Goal: Information Seeking & Learning: Learn about a topic

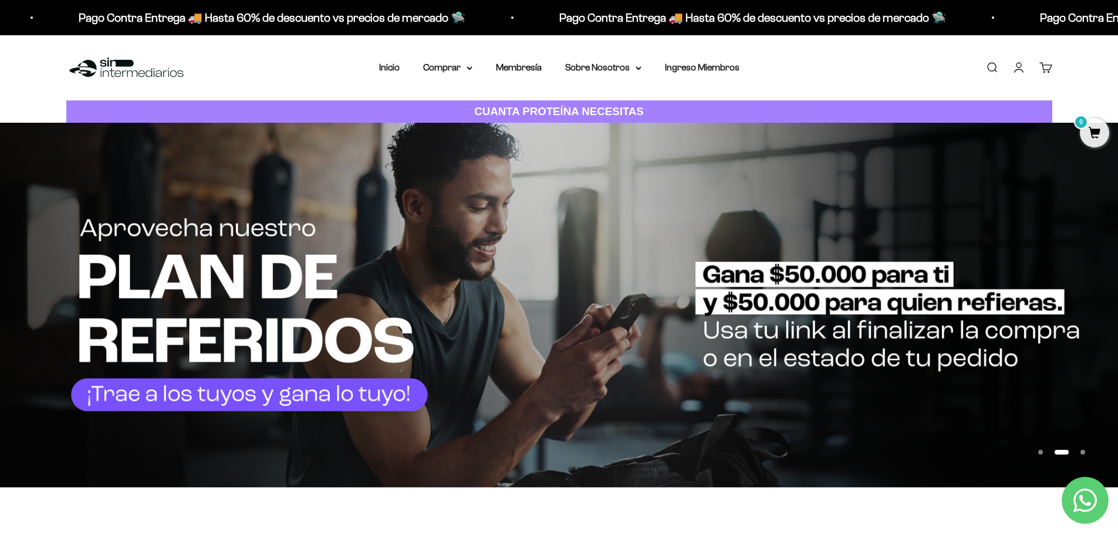
click at [832, 72] on div "Menú [GEOGRAPHIC_DATA] Inicio Comprar Proteínas Ver Todos Whey Iso Vegan Pancak…" at bounding box center [559, 67] width 1118 height 65
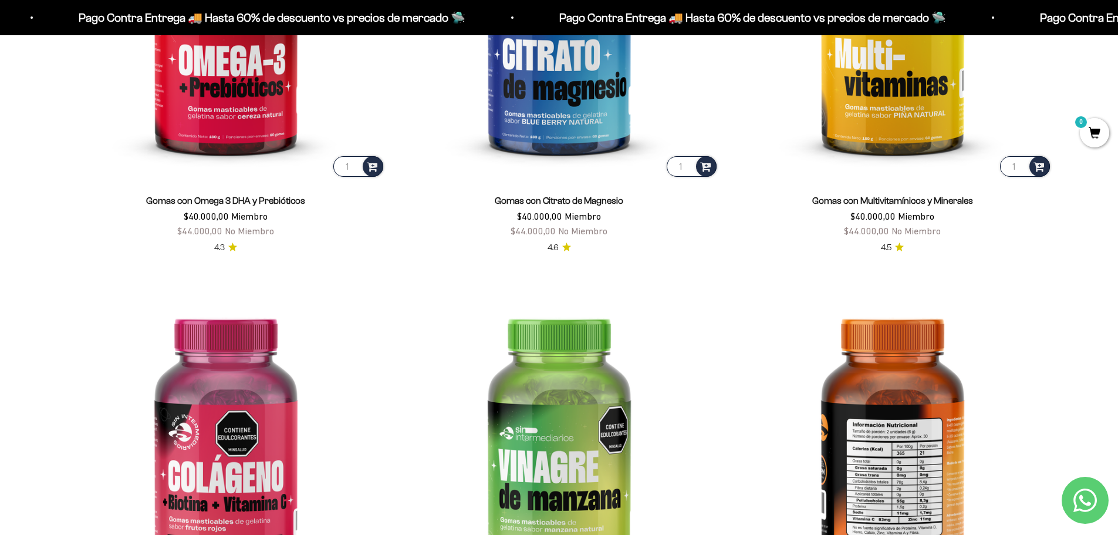
scroll to position [2153, 0]
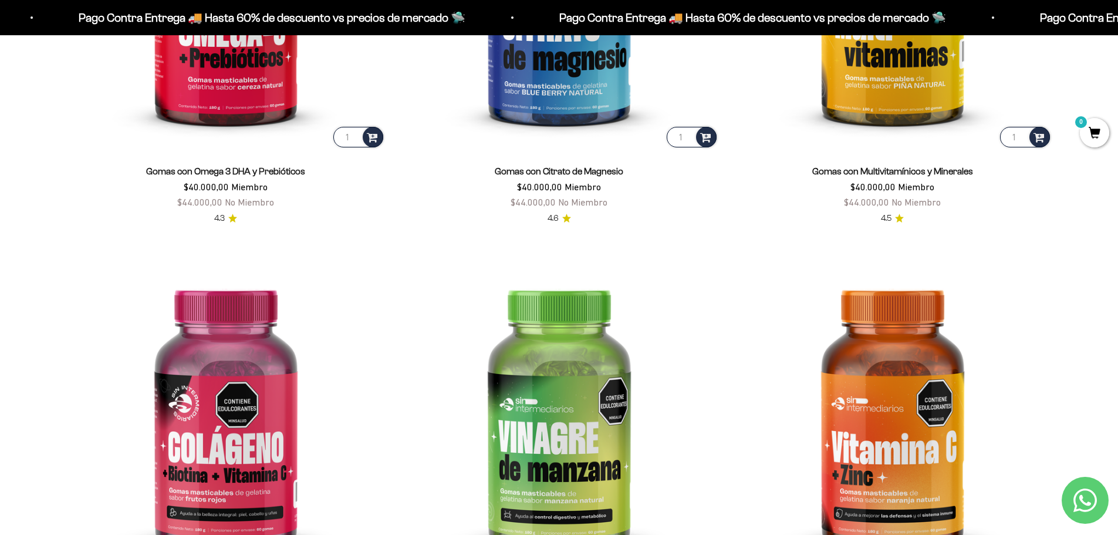
click at [48, 327] on scroll-carousel "1 Gomas con Omega 3 DHA y [MEDICAL_DATA] $40.000,00 Miembro $44.000,00 No Miemb…" at bounding box center [560, 239] width 1110 height 818
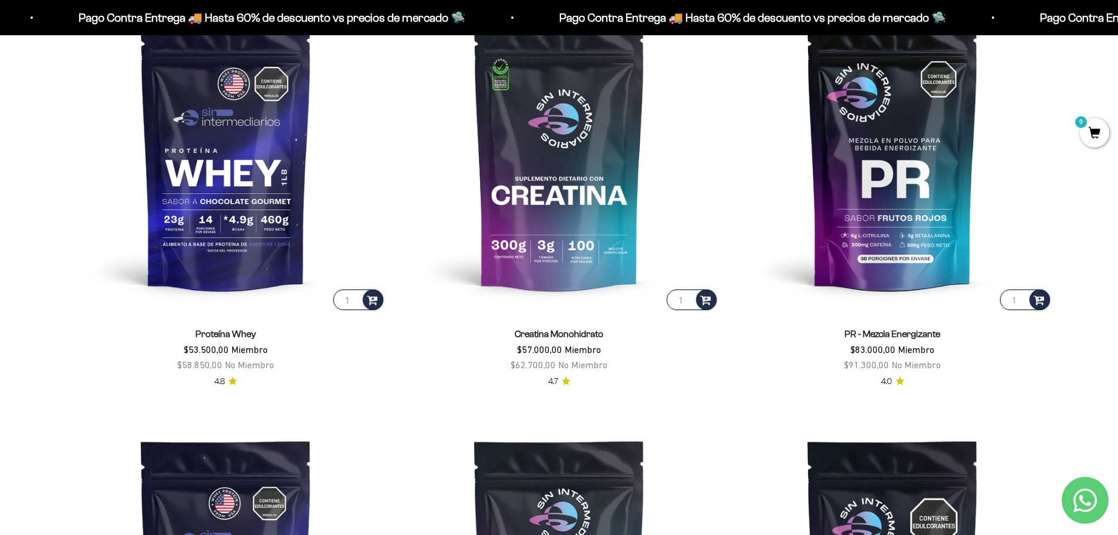
scroll to position [587, 0]
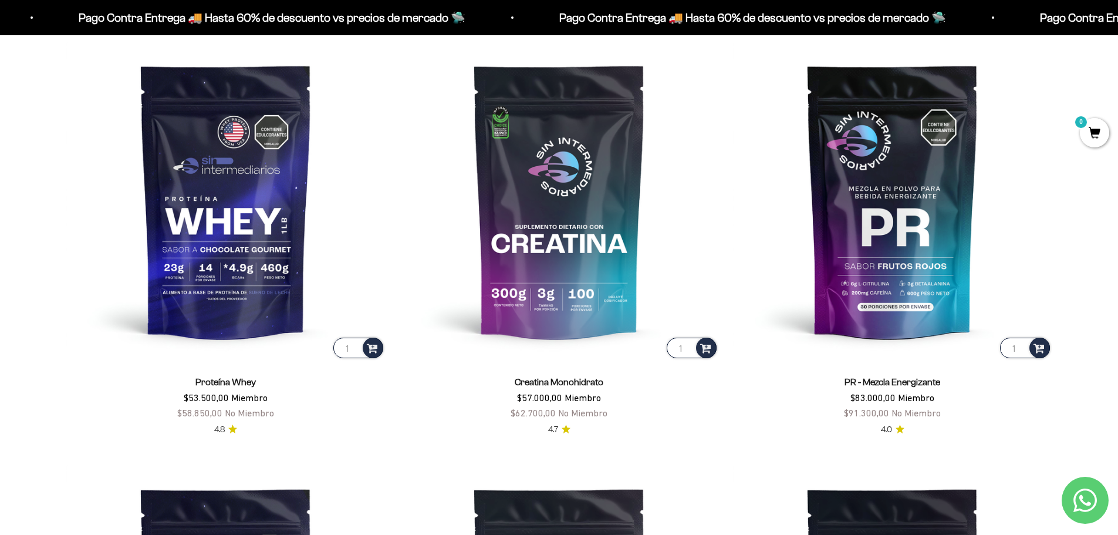
drag, startPoint x: 520, startPoint y: 396, endPoint x: 584, endPoint y: 396, distance: 64.0
click at [584, 396] on span "$57.000,00 Miembro" at bounding box center [559, 397] width 84 height 11
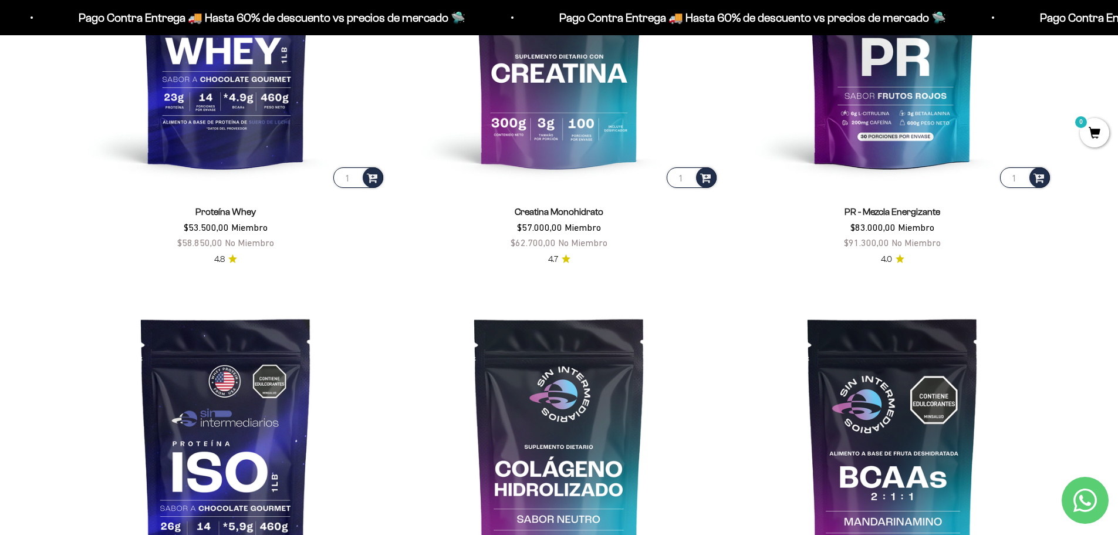
scroll to position [489, 0]
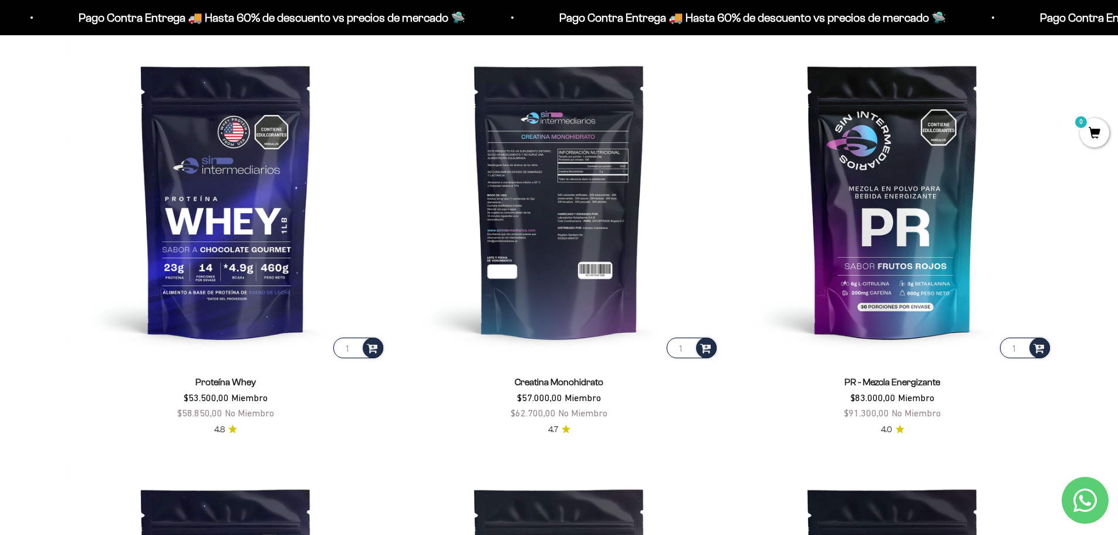
scroll to position [392, 0]
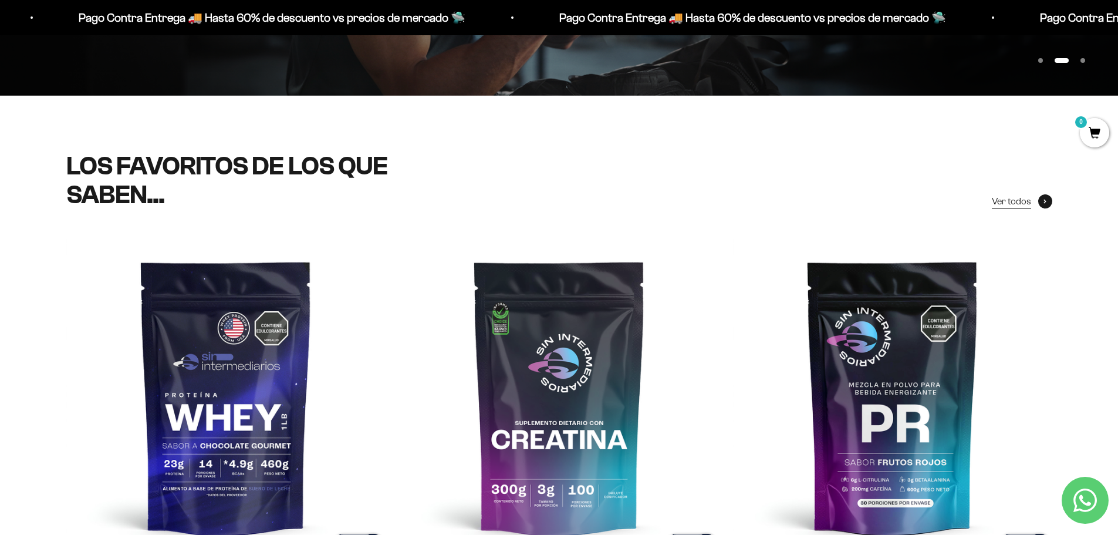
click at [1037, 201] on link "Ver todos" at bounding box center [1022, 201] width 60 height 15
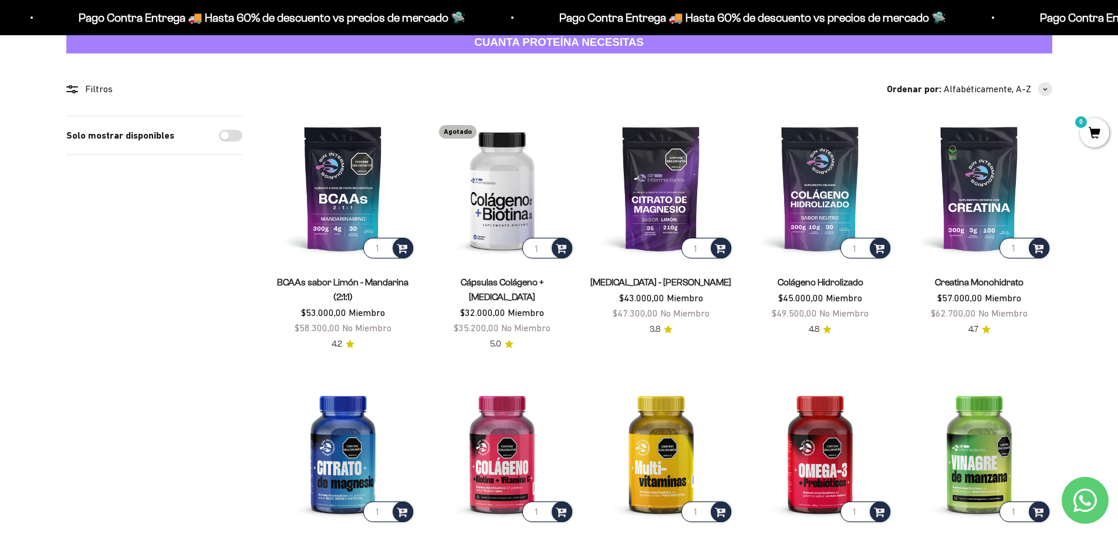
scroll to position [98, 0]
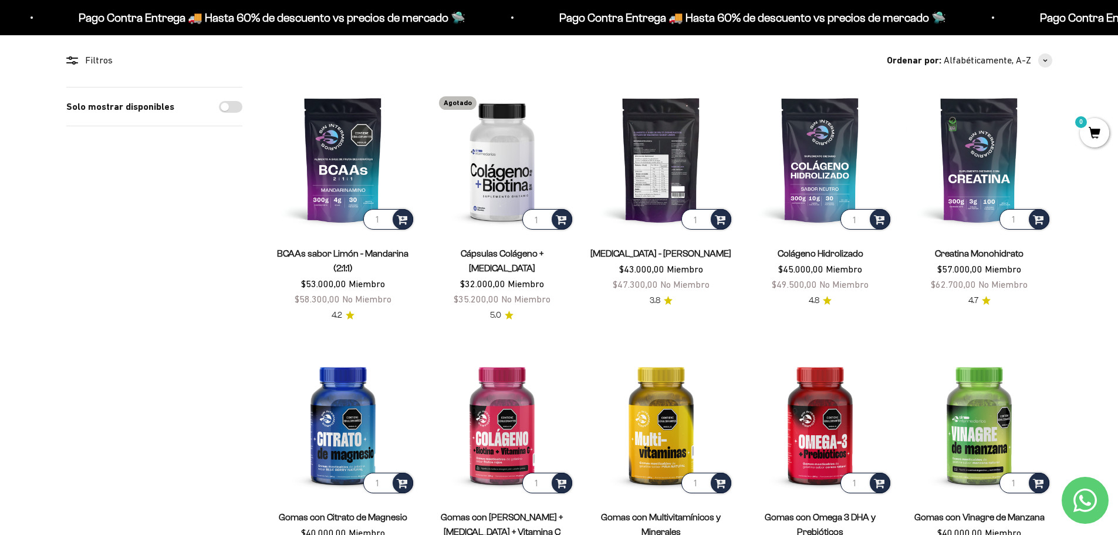
click at [666, 153] on img at bounding box center [661, 159] width 145 height 145
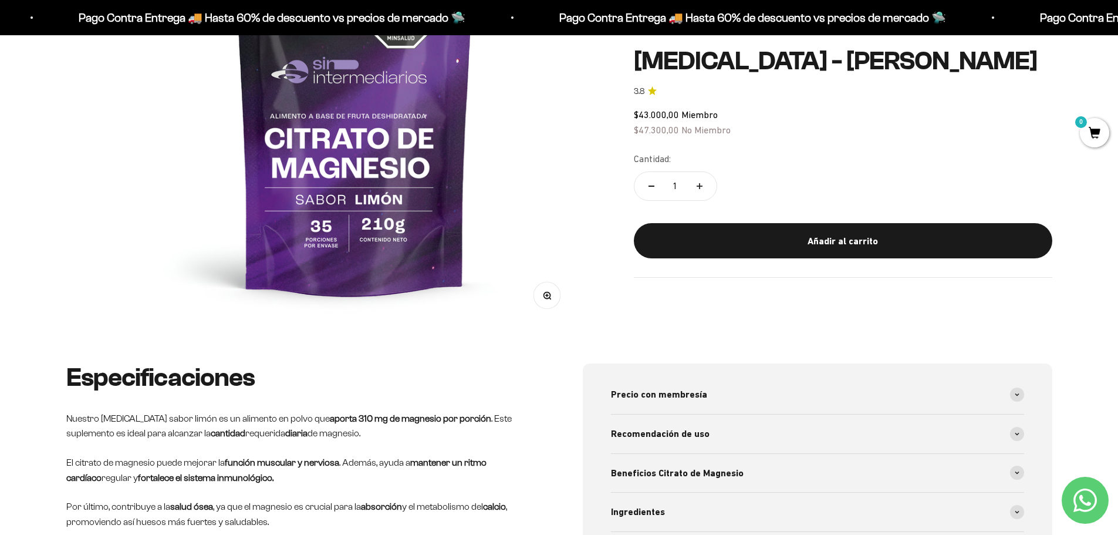
scroll to position [98, 0]
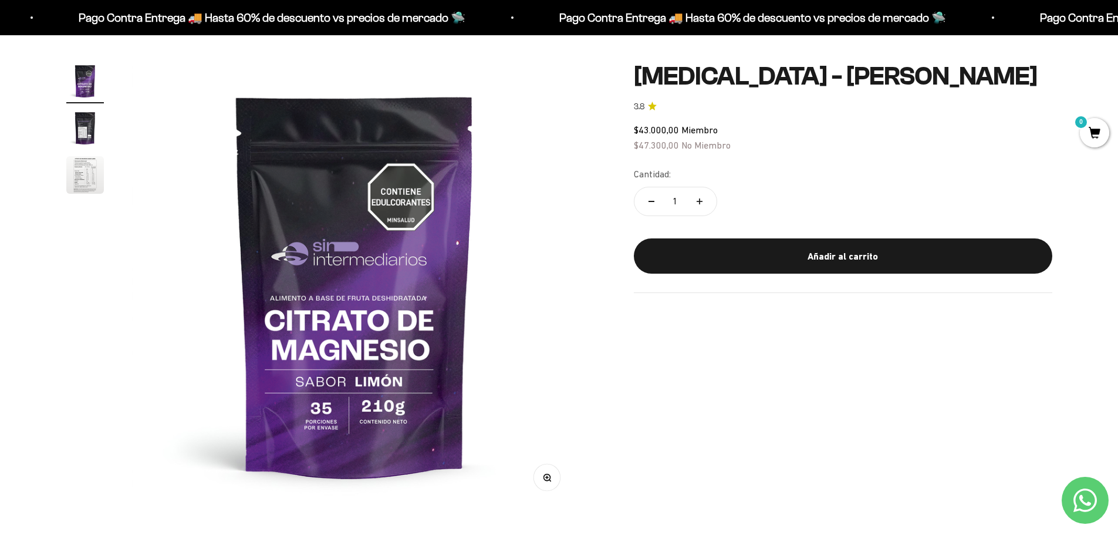
click at [82, 129] on img "Ir al artículo 2" at bounding box center [85, 128] width 38 height 38
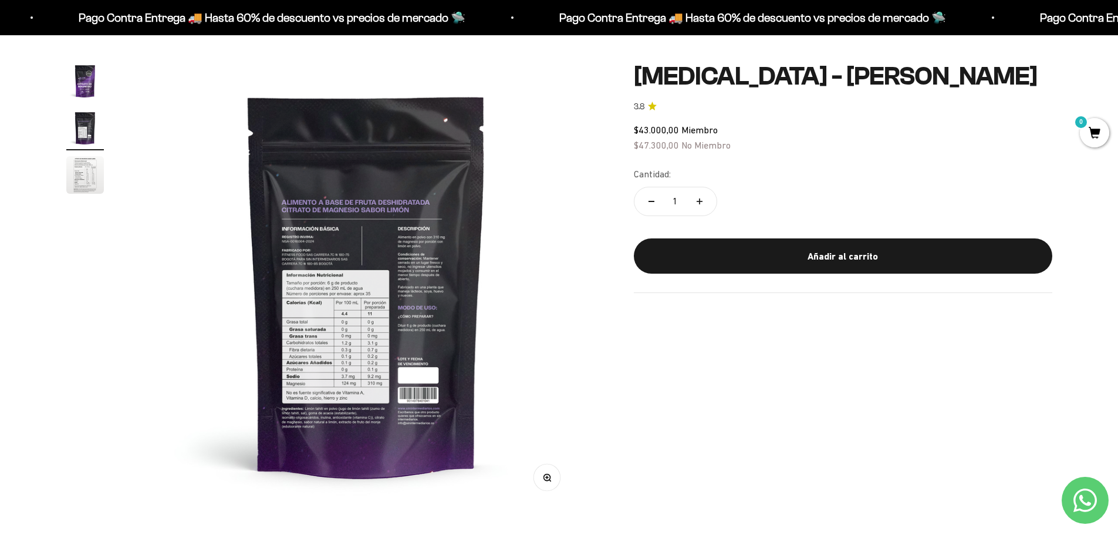
scroll to position [0, 460]
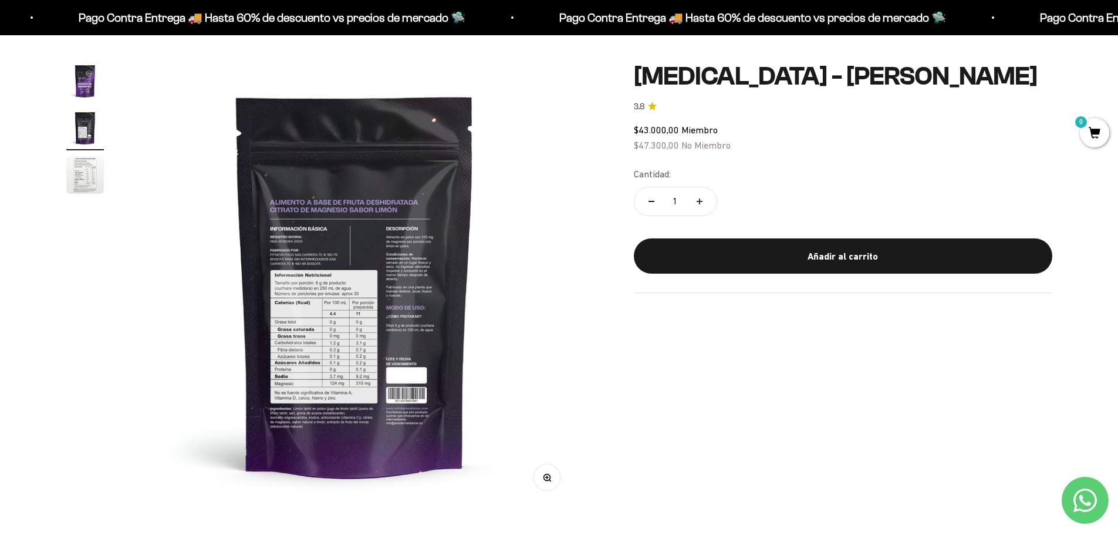
click at [283, 339] on img at bounding box center [355, 285] width 446 height 446
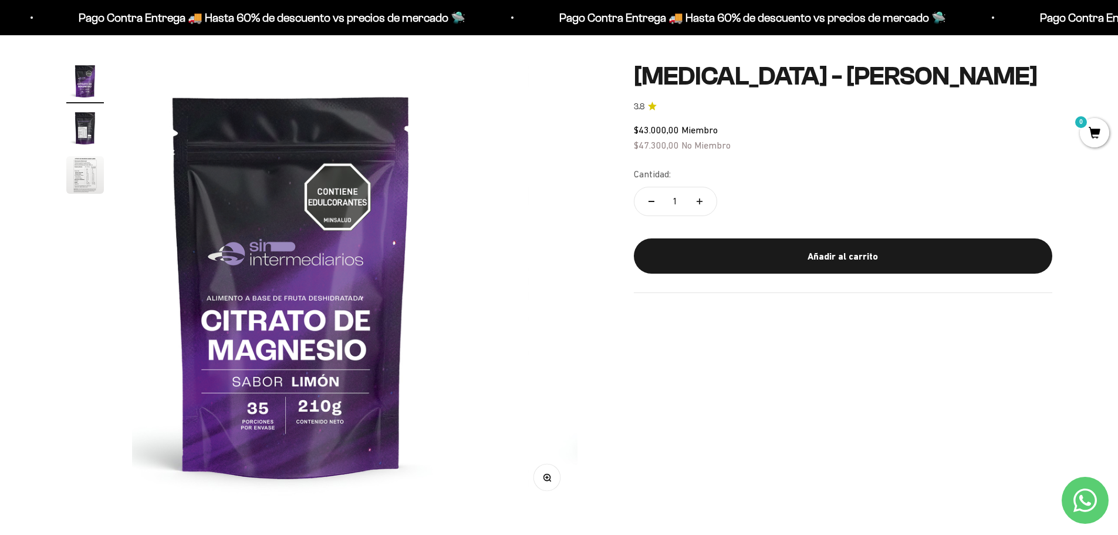
scroll to position [0, 0]
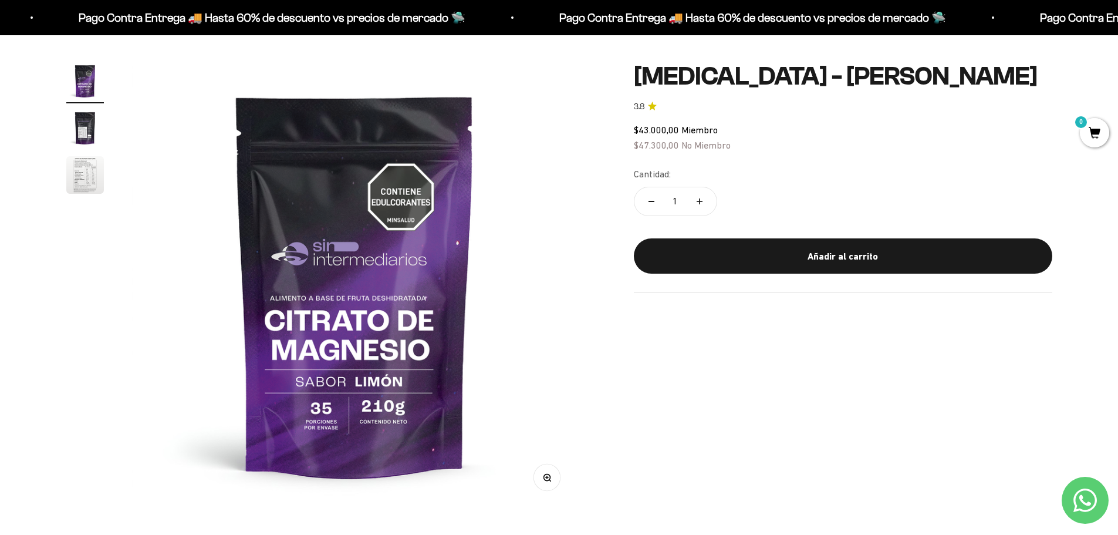
click at [76, 176] on img "Ir al artículo 3" at bounding box center [85, 175] width 38 height 38
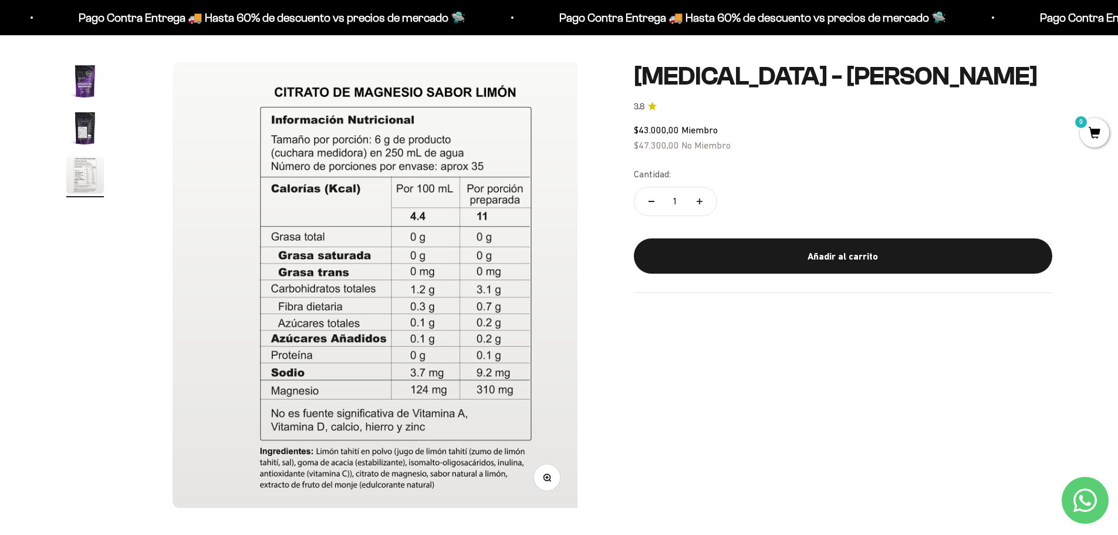
scroll to position [0, 919]
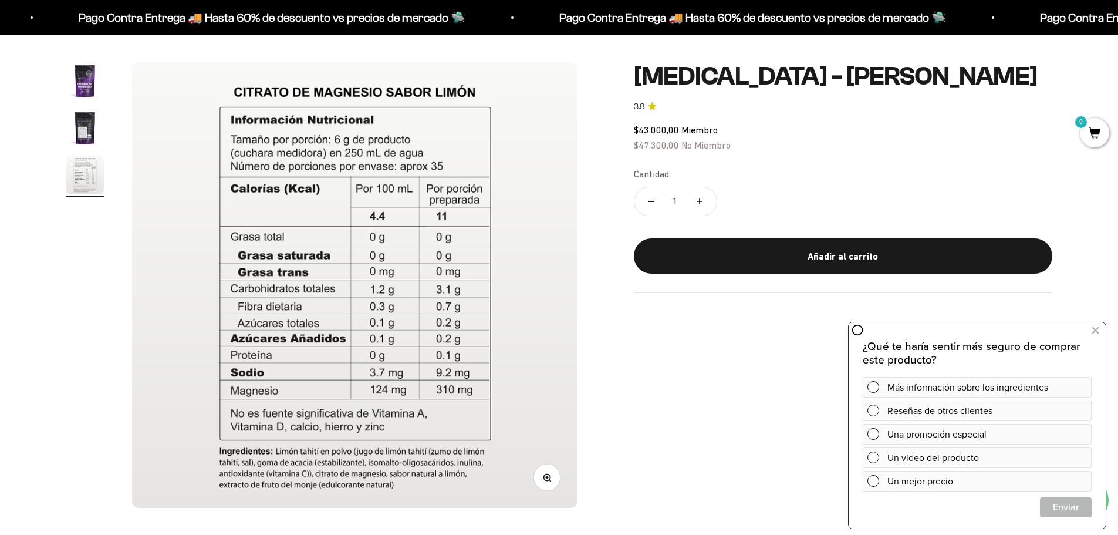
click at [50, 313] on div "Zoom Ir al artículo 1 Ir al artículo 2 Ir al artículo 3 Citrato de Magnesio - S…" at bounding box center [559, 285] width 1118 height 521
click at [89, 78] on img "Ir al artículo 1" at bounding box center [85, 81] width 38 height 38
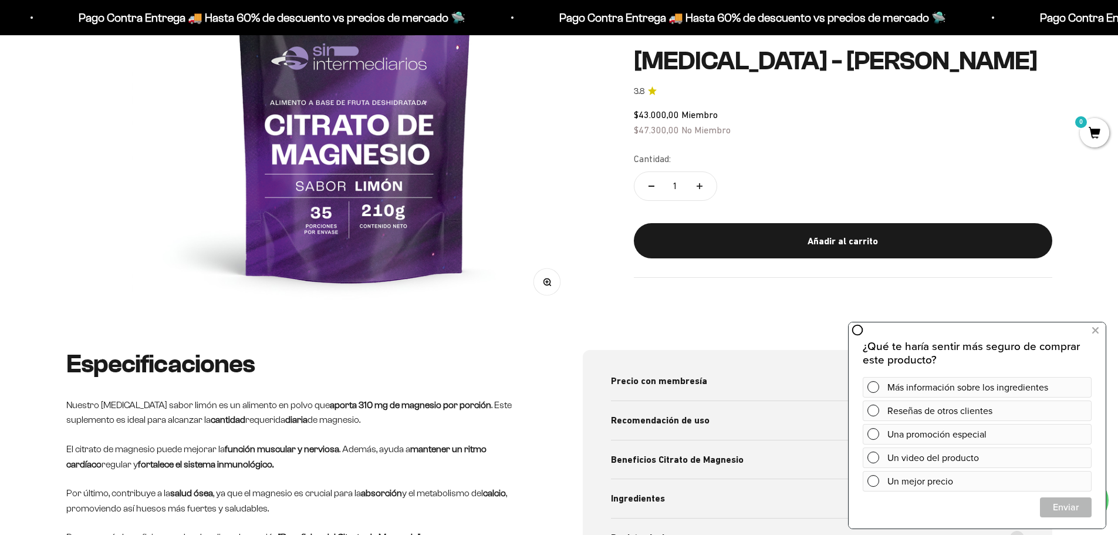
scroll to position [392, 0]
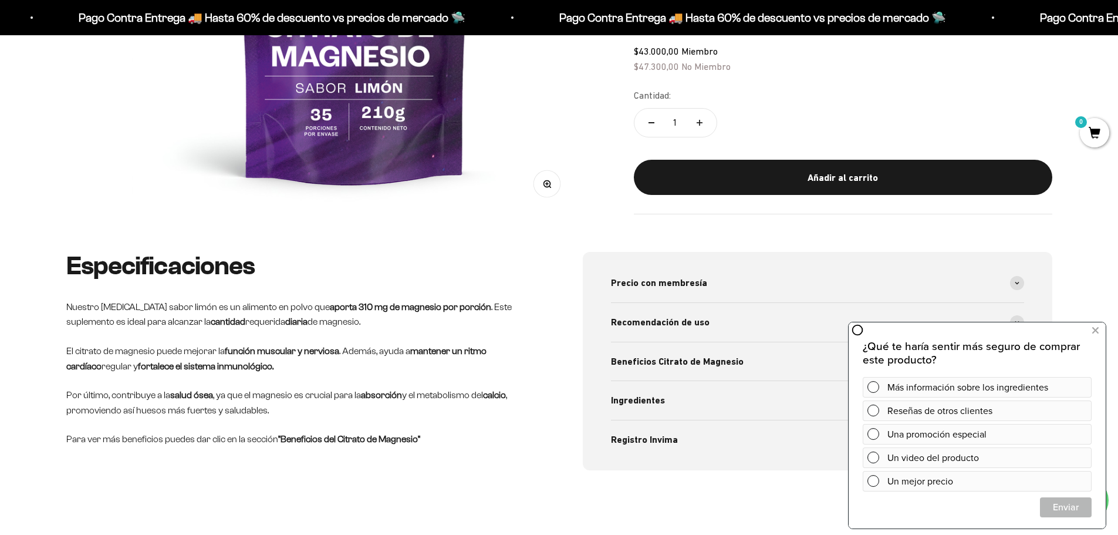
click at [208, 482] on div "Especificaciones Nuestro Citrato de Magnesio sabor limón es un alimento en polv…" at bounding box center [559, 389] width 1118 height 275
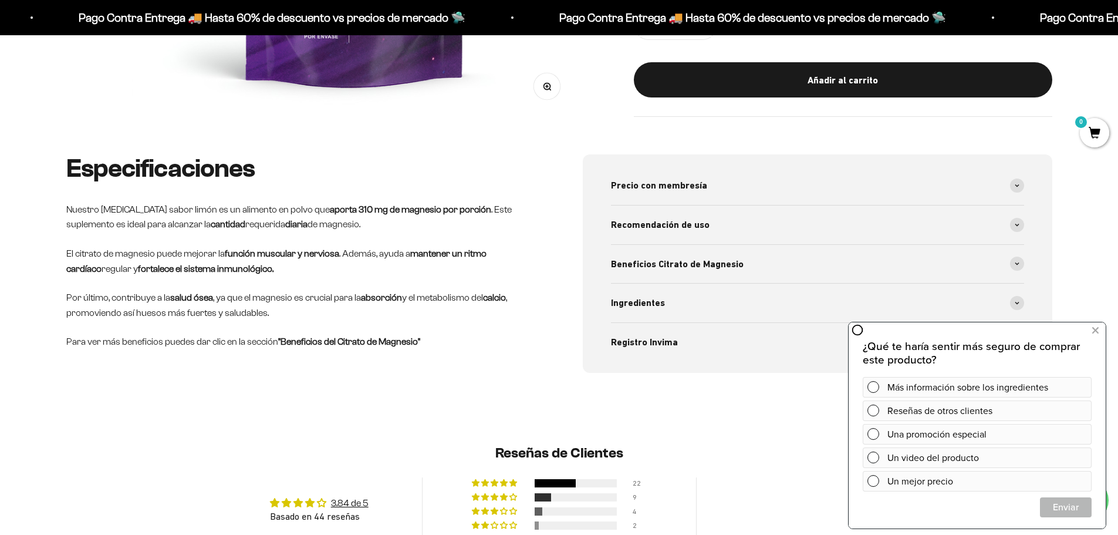
click at [254, 402] on div "Especificaciones Nuestro Citrato de Magnesio sabor limón es un alimento en polv…" at bounding box center [559, 291] width 1118 height 275
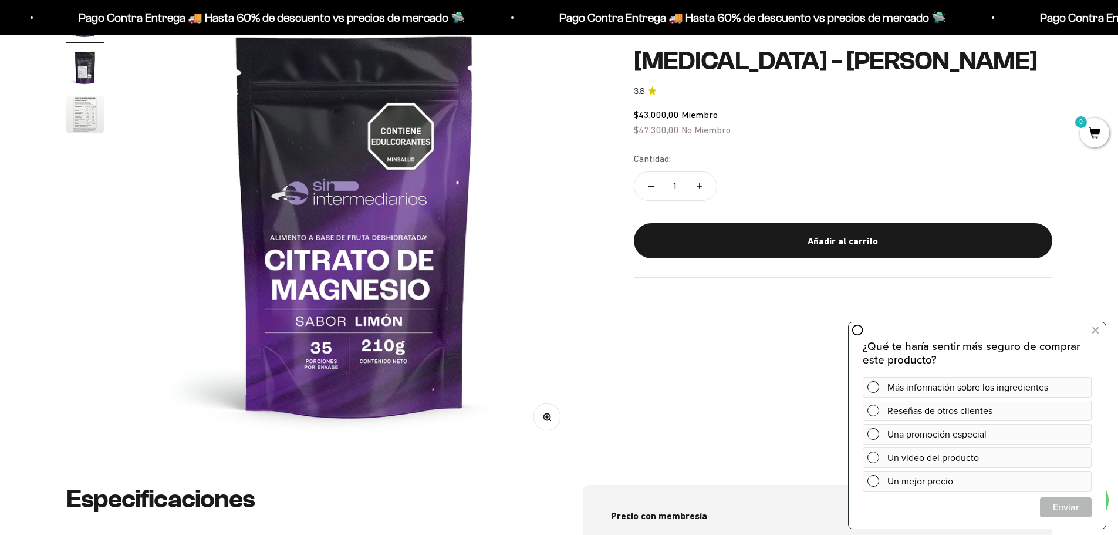
scroll to position [98, 0]
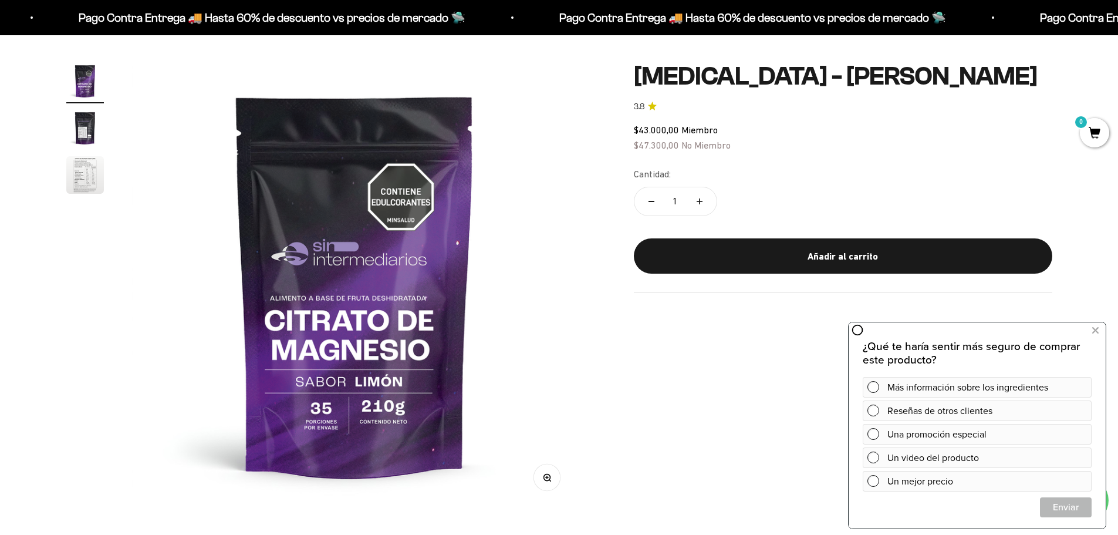
click at [69, 176] on img "Ir al artículo 3" at bounding box center [85, 175] width 38 height 38
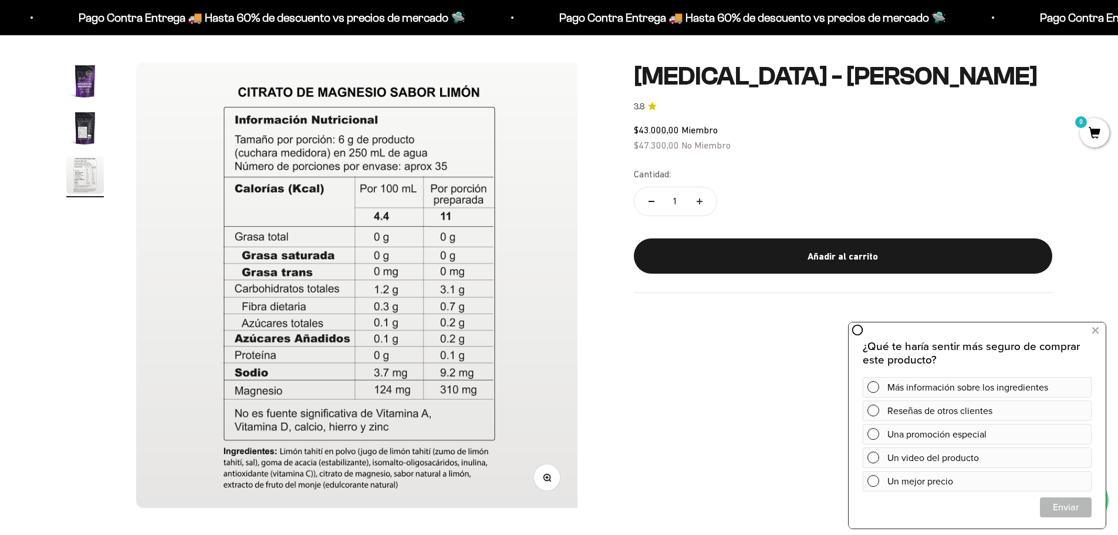
scroll to position [0, 919]
click at [96, 244] on product-gallery "Zoom Ir al artículo 1 Ir al artículo 2 Ir al artículo 3" at bounding box center [321, 285] width 511 height 446
click at [680, 389] on div "Zoom Ir al artículo 1 Ir al artículo 2 Ir al artículo 3 Citrato de Magnesio - S…" at bounding box center [559, 285] width 986 height 446
click at [669, 405] on div "Zoom Ir al artículo 1 Ir al artículo 2 Ir al artículo 3 Citrato de Magnesio - S…" at bounding box center [559, 285] width 986 height 446
click at [87, 127] on img "Ir al artículo 2" at bounding box center [85, 128] width 38 height 38
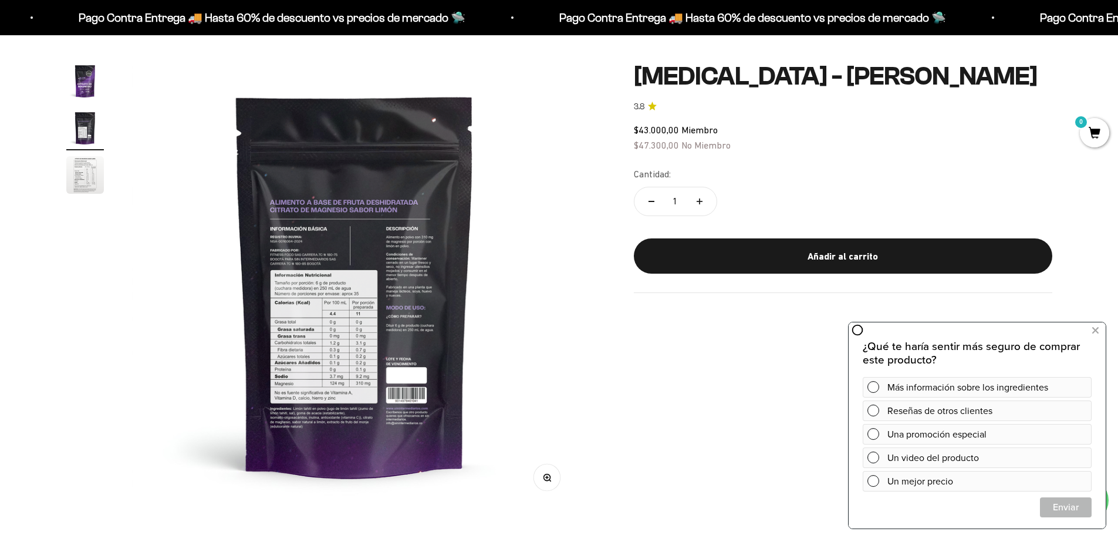
click at [84, 83] on img "Ir al artículo 1" at bounding box center [85, 81] width 38 height 38
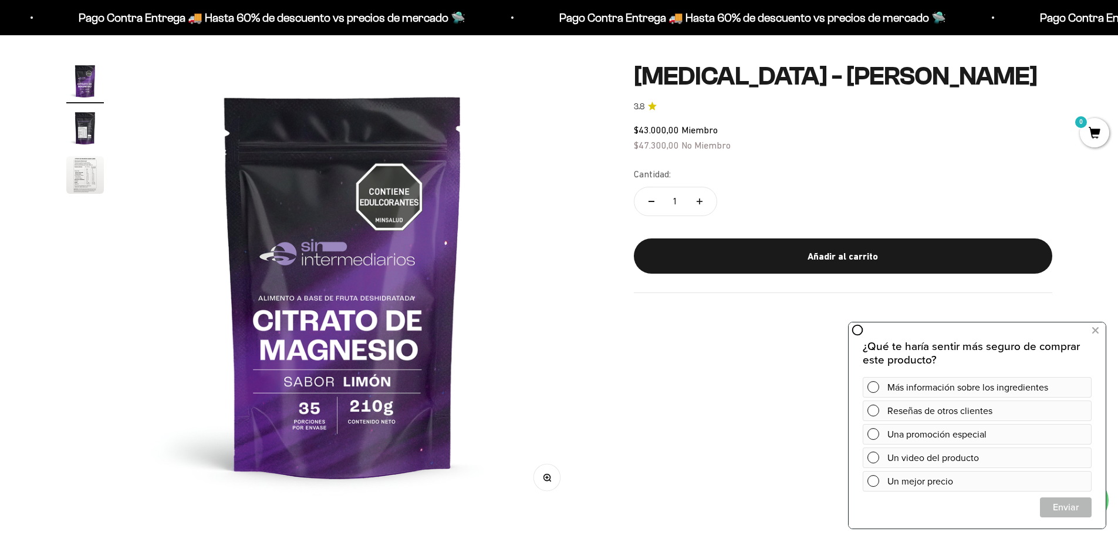
scroll to position [0, 0]
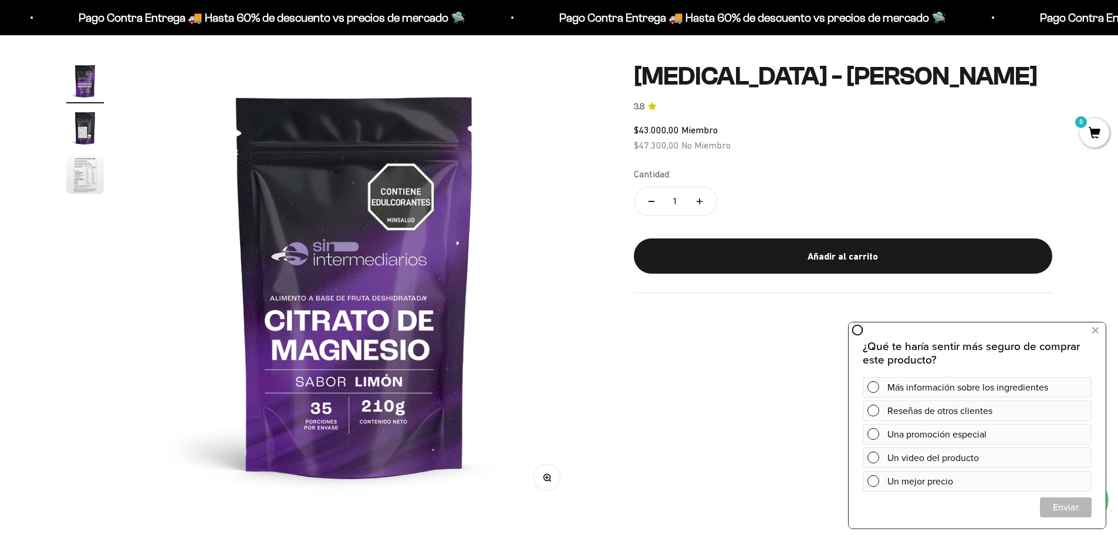
click at [95, 304] on product-gallery "Zoom Ir al artículo 1 Ir al artículo 2 Ir al artículo 3" at bounding box center [321, 285] width 511 height 446
click at [93, 303] on product-gallery "Zoom Ir al artículo 1 Ir al artículo 2 Ir al artículo 3" at bounding box center [321, 285] width 511 height 446
click at [76, 309] on product-gallery "Zoom Ir al artículo 1 Ir al artículo 2 Ir al artículo 3" at bounding box center [321, 285] width 511 height 446
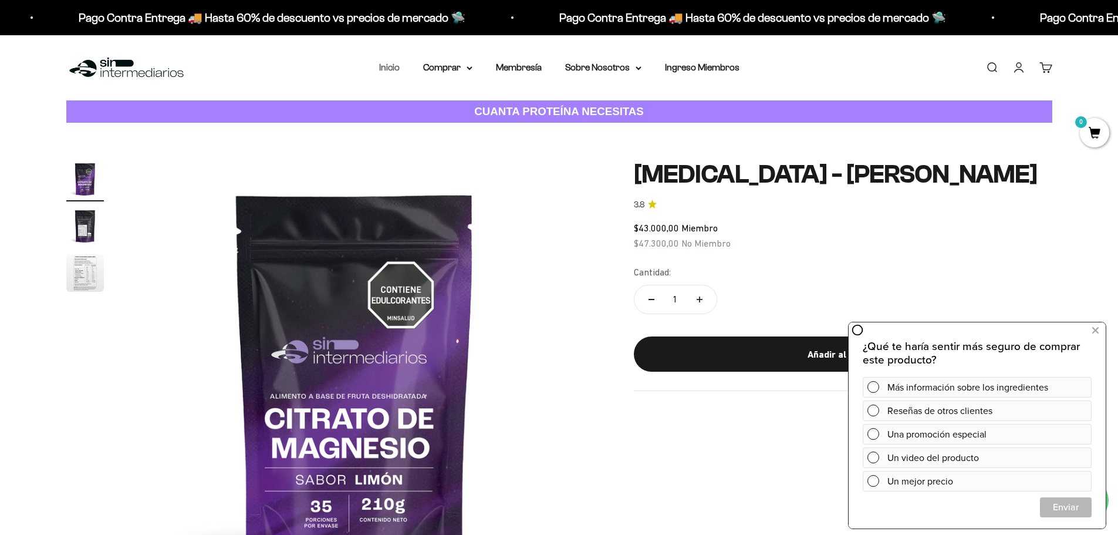
click at [387, 68] on link "Inicio" at bounding box center [389, 67] width 21 height 10
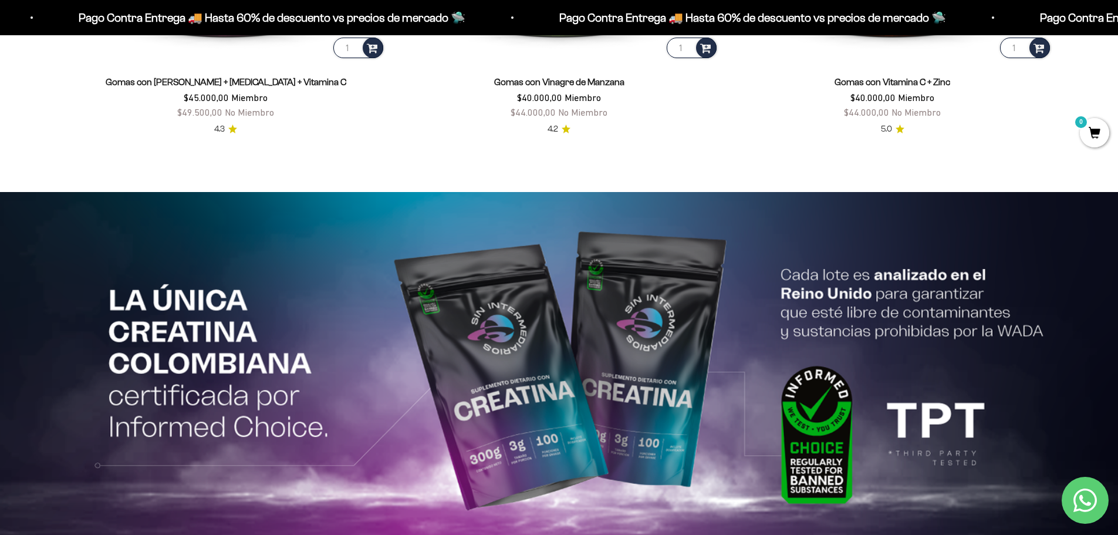
scroll to position [2735, 0]
